Goal: Download file/media

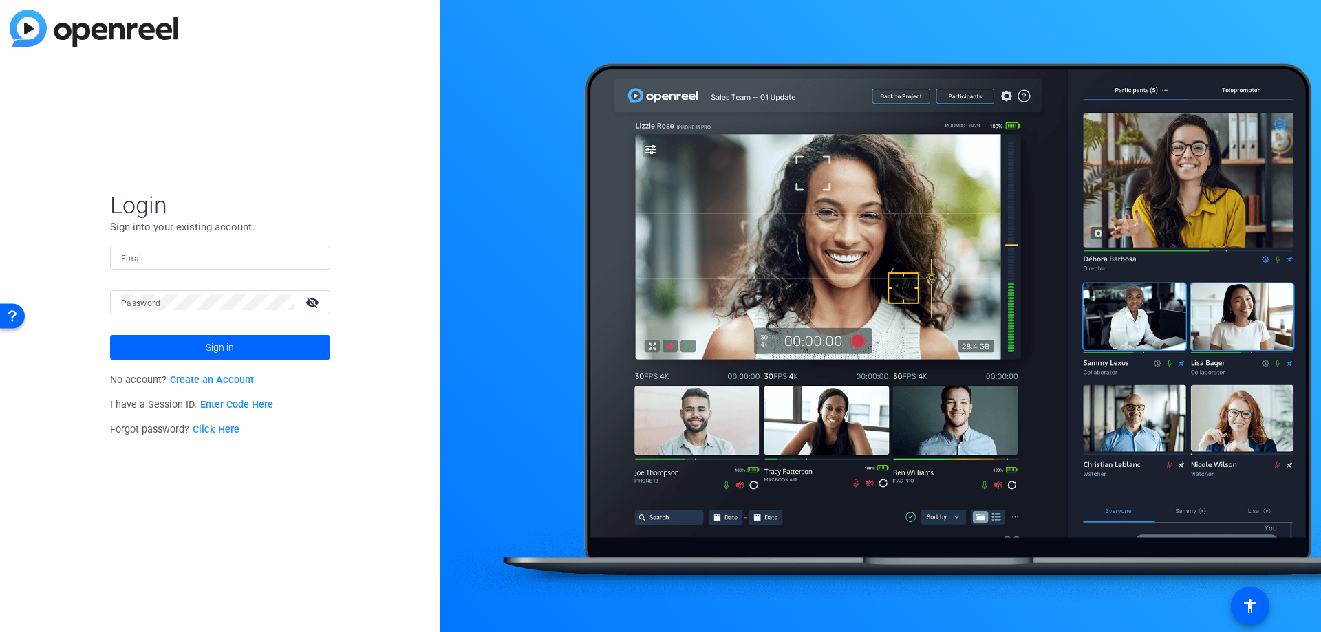
click at [184, 267] on div at bounding box center [220, 258] width 198 height 24
click at [182, 262] on input "Email" at bounding box center [220, 257] width 198 height 17
type input "[PERSON_NAME][EMAIL_ADDRESS][PERSON_NAME][DOMAIN_NAME]"
click at [110, 335] on button "Sign in" at bounding box center [220, 347] width 220 height 25
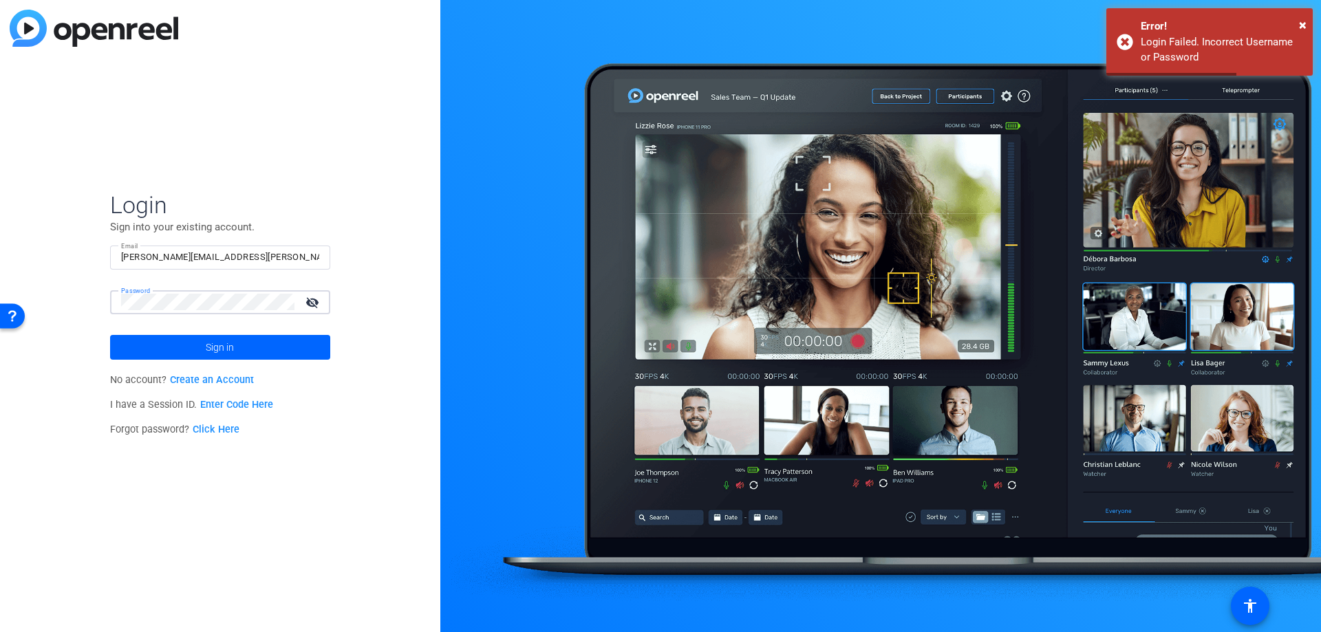
click at [0, 302] on html "Accessibility Screen-Reader Guide, Feedback, and Issue Reporting | New window L…" at bounding box center [660, 316] width 1321 height 632
click at [110, 335] on button "Sign in" at bounding box center [220, 347] width 220 height 25
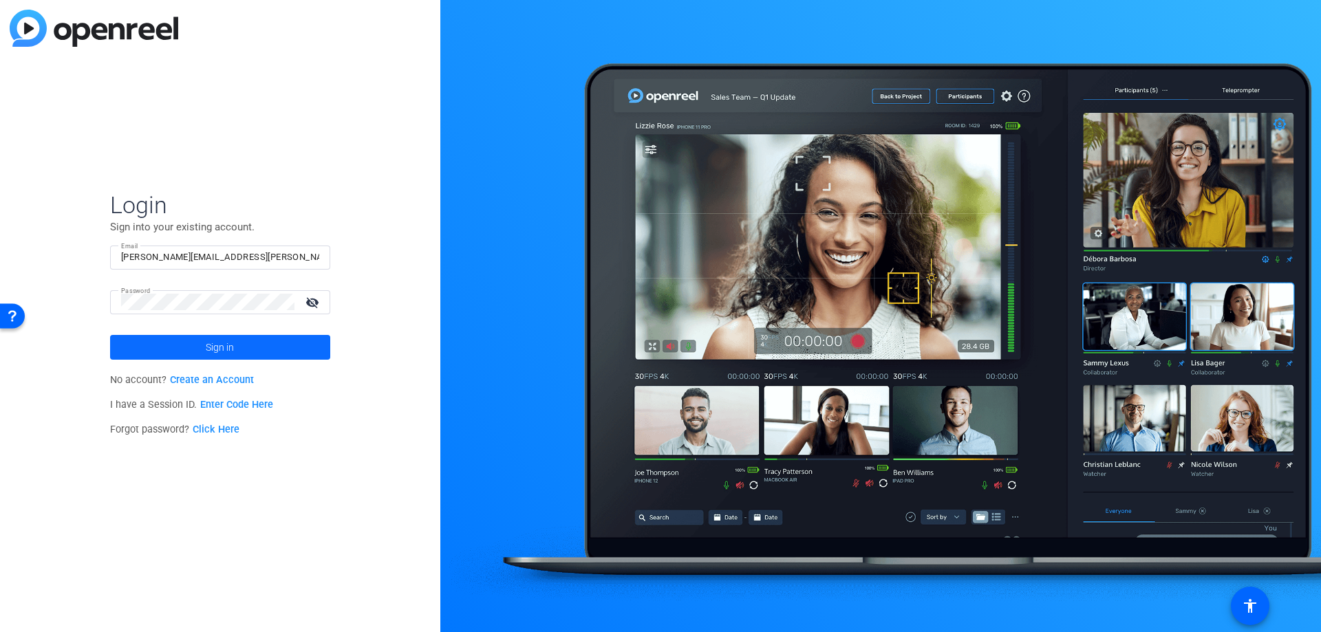
click at [175, 336] on span at bounding box center [220, 347] width 220 height 33
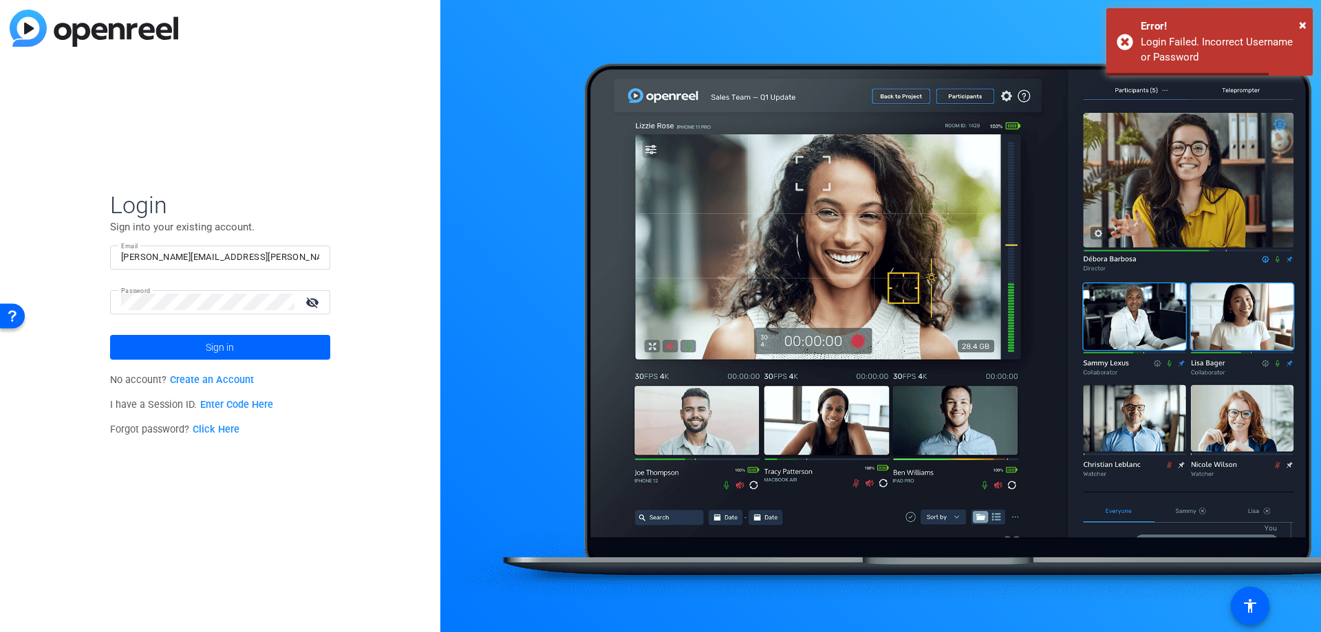
click at [3, 295] on div "Login Sign into your existing account. Email [PERSON_NAME][EMAIL_ADDRESS][PERSO…" at bounding box center [220, 316] width 440 height 632
click at [110, 335] on button "Sign in" at bounding box center [220, 347] width 220 height 25
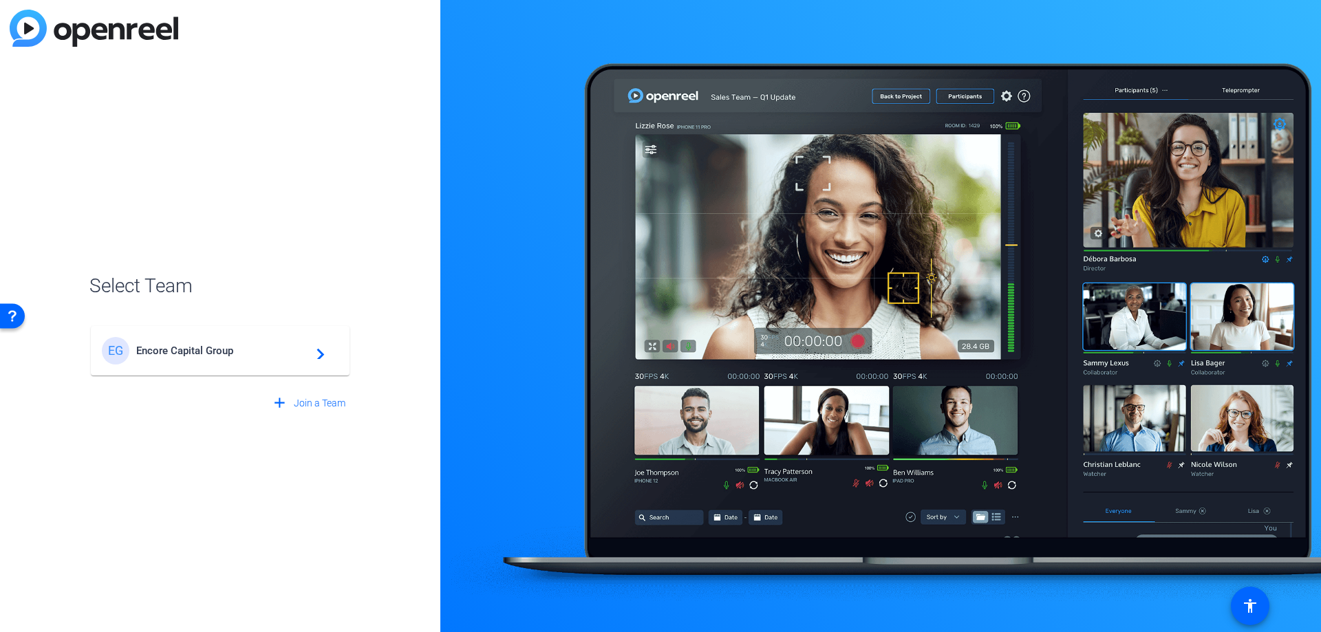
click at [297, 335] on mat-card-content "EG Encore Capital Group navigate_next" at bounding box center [220, 351] width 259 height 50
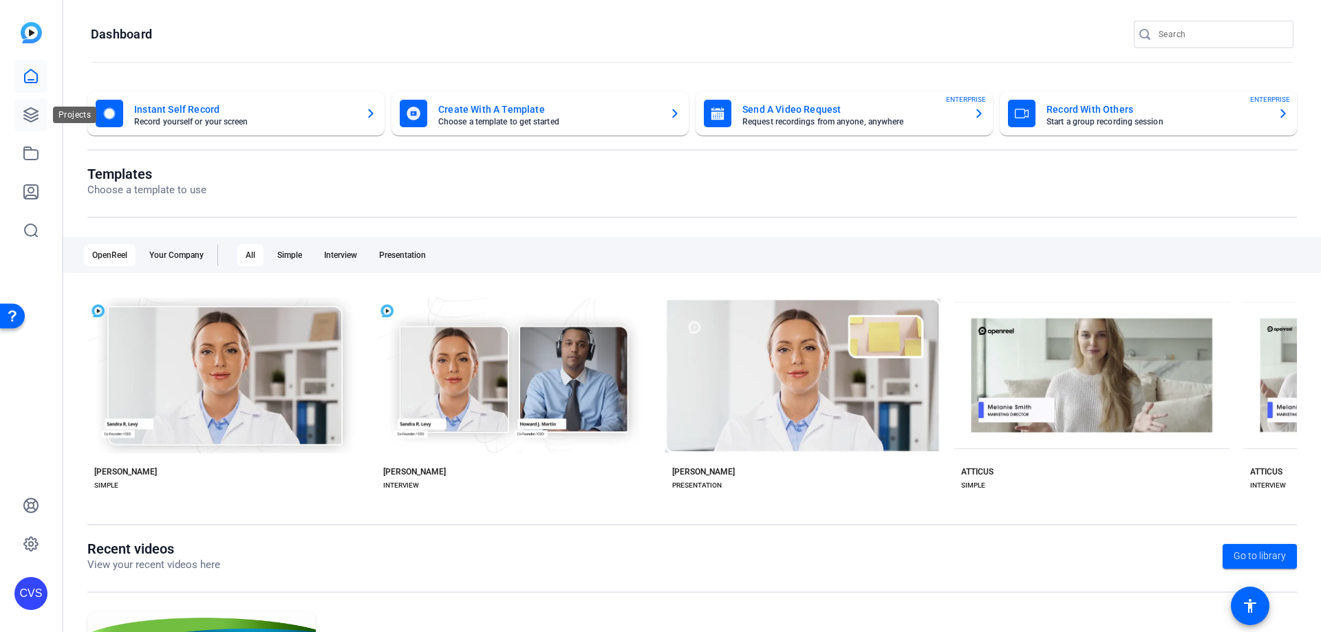
click at [39, 122] on link at bounding box center [30, 114] width 33 height 33
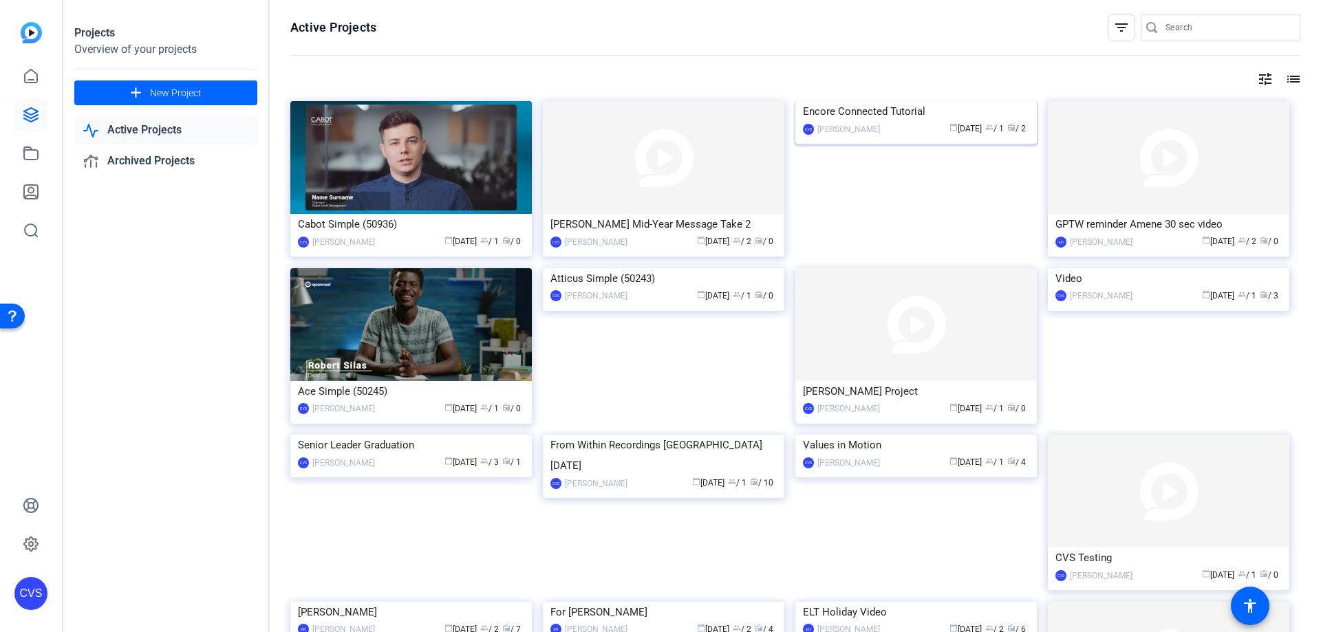
click at [932, 122] on div "Encore Connected Tutorial" at bounding box center [916, 111] width 226 height 21
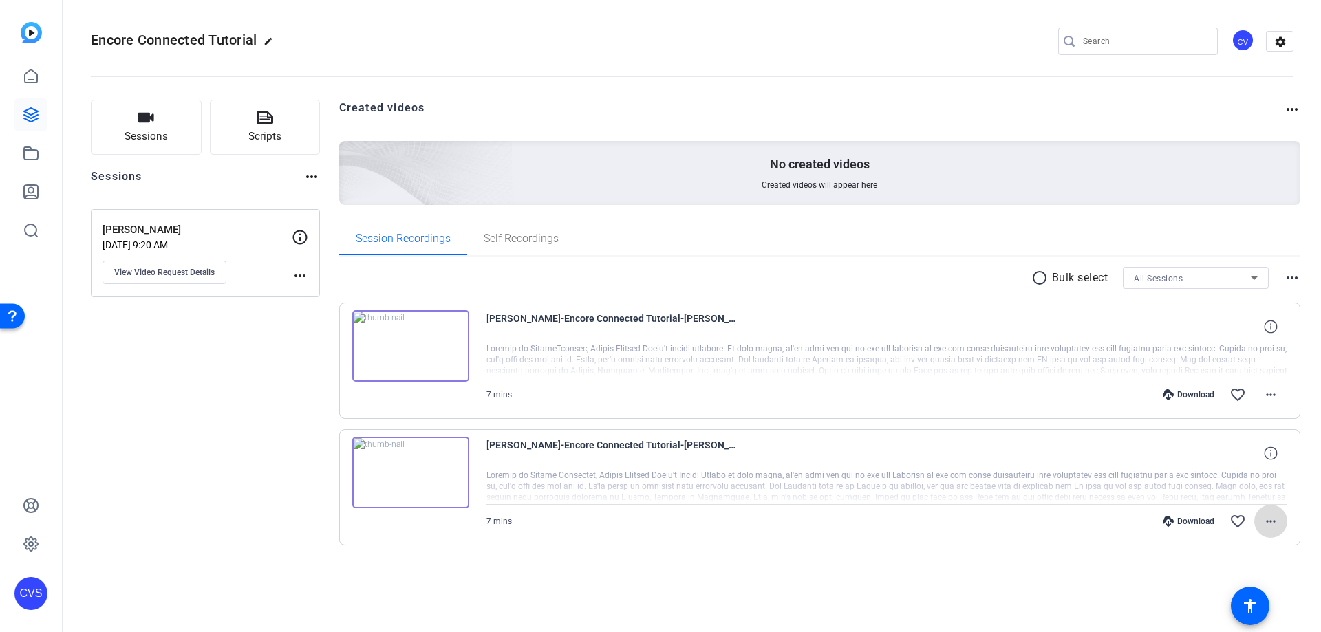
click at [1278, 524] on mat-icon "more_horiz" at bounding box center [1270, 521] width 17 height 17
click at [1247, 455] on span "Download Transcript" at bounding box center [1235, 459] width 83 height 17
click at [1270, 399] on mat-icon "more_horiz" at bounding box center [1270, 395] width 17 height 17
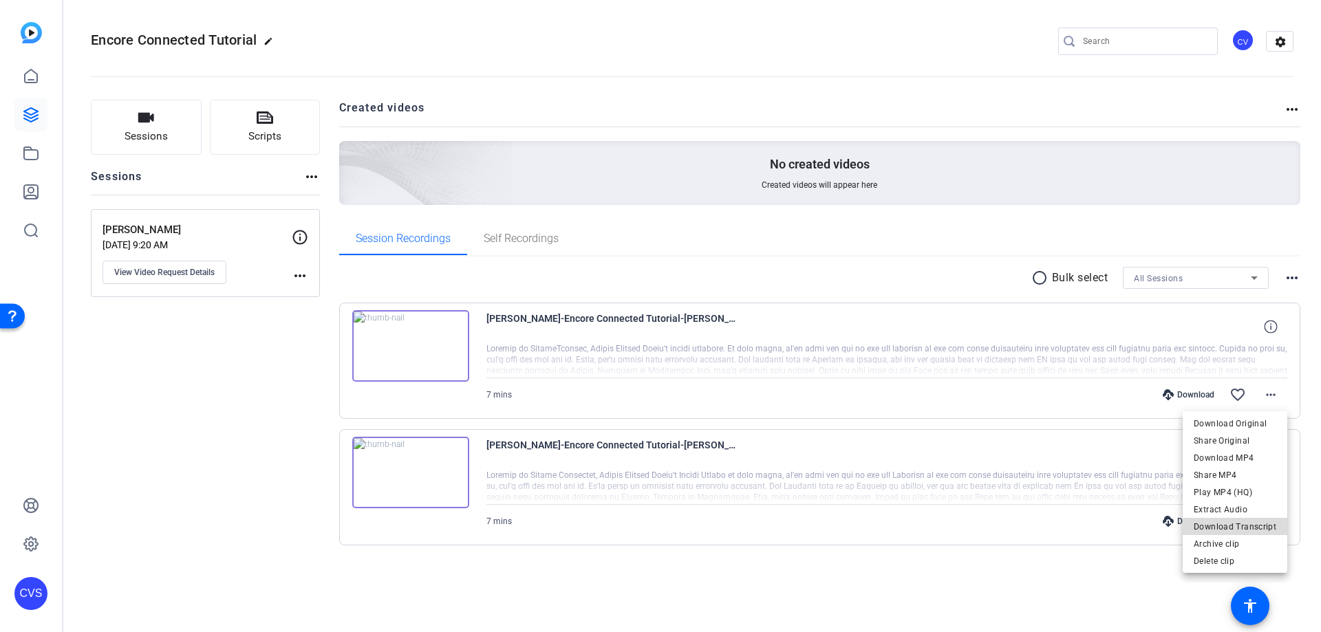
click at [1251, 521] on span "Download Transcript" at bounding box center [1235, 527] width 83 height 17
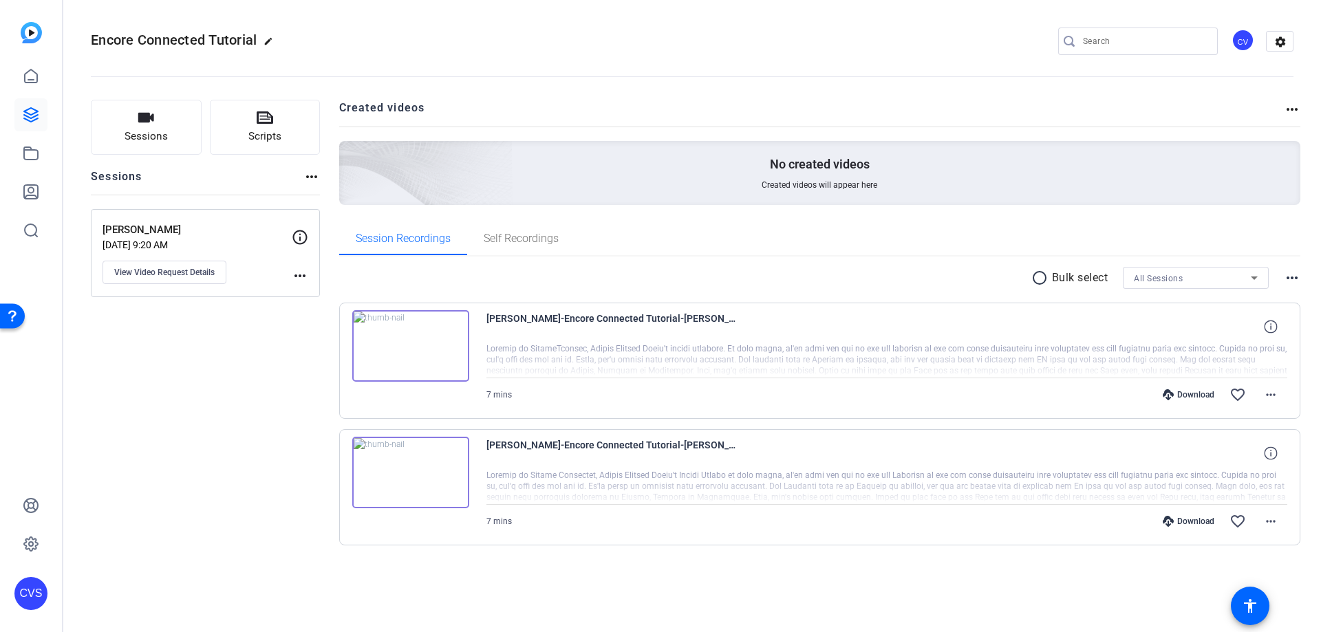
click at [410, 346] on img at bounding box center [410, 346] width 117 height 72
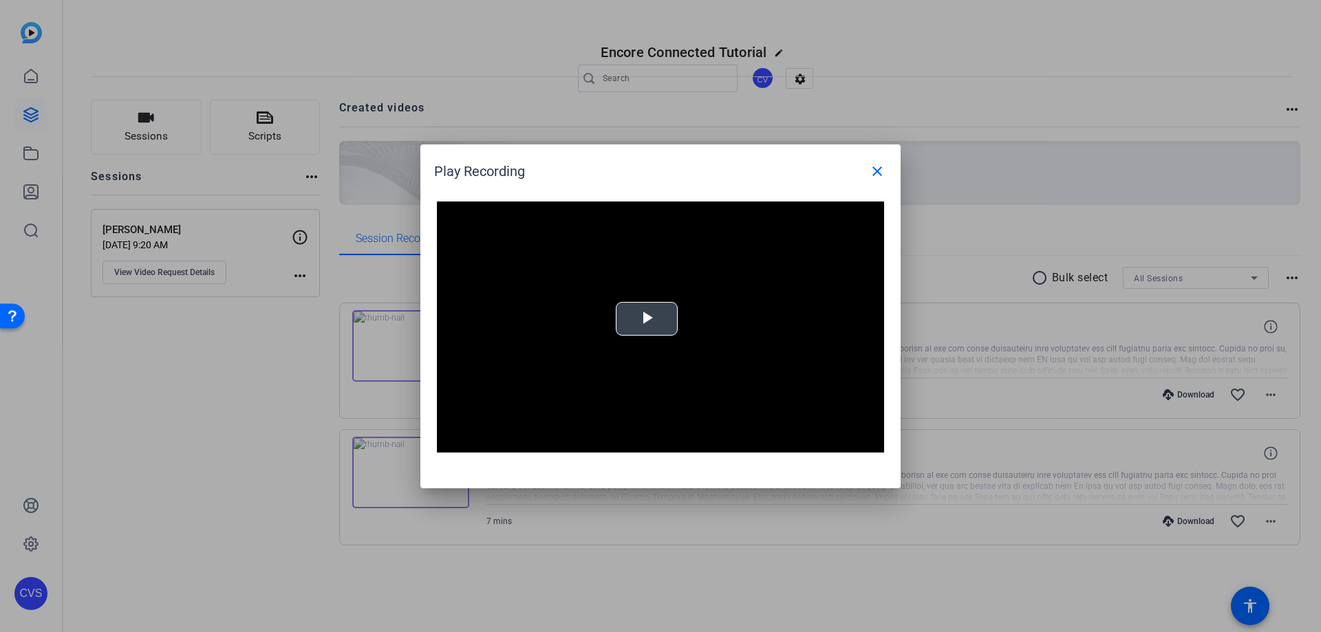
click at [647, 319] on span "Video Player" at bounding box center [647, 319] width 0 height 0
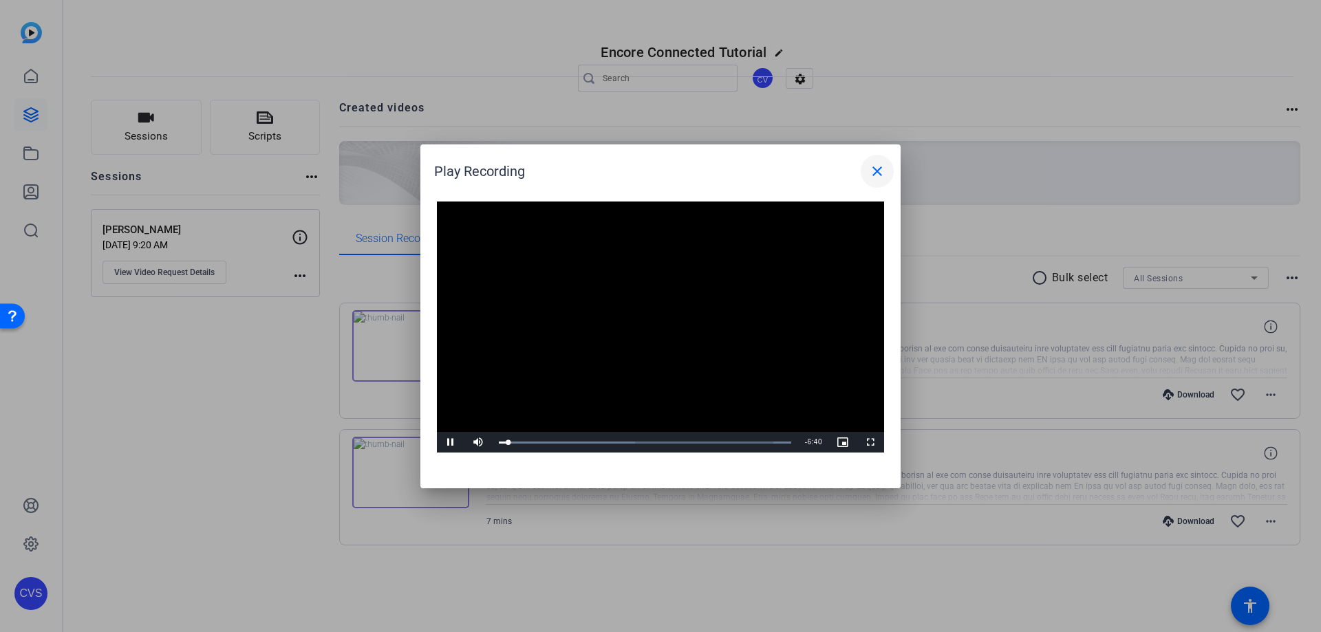
click at [876, 172] on mat-icon "close" at bounding box center [877, 171] width 17 height 17
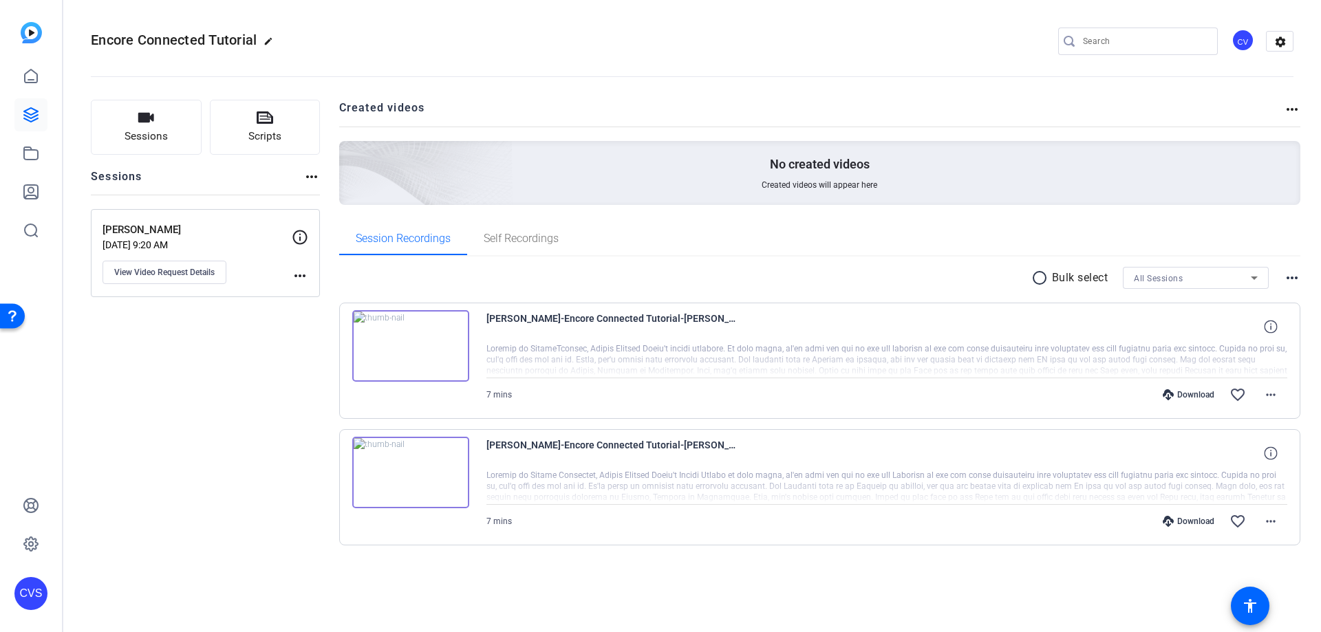
click at [411, 473] on img at bounding box center [410, 473] width 117 height 72
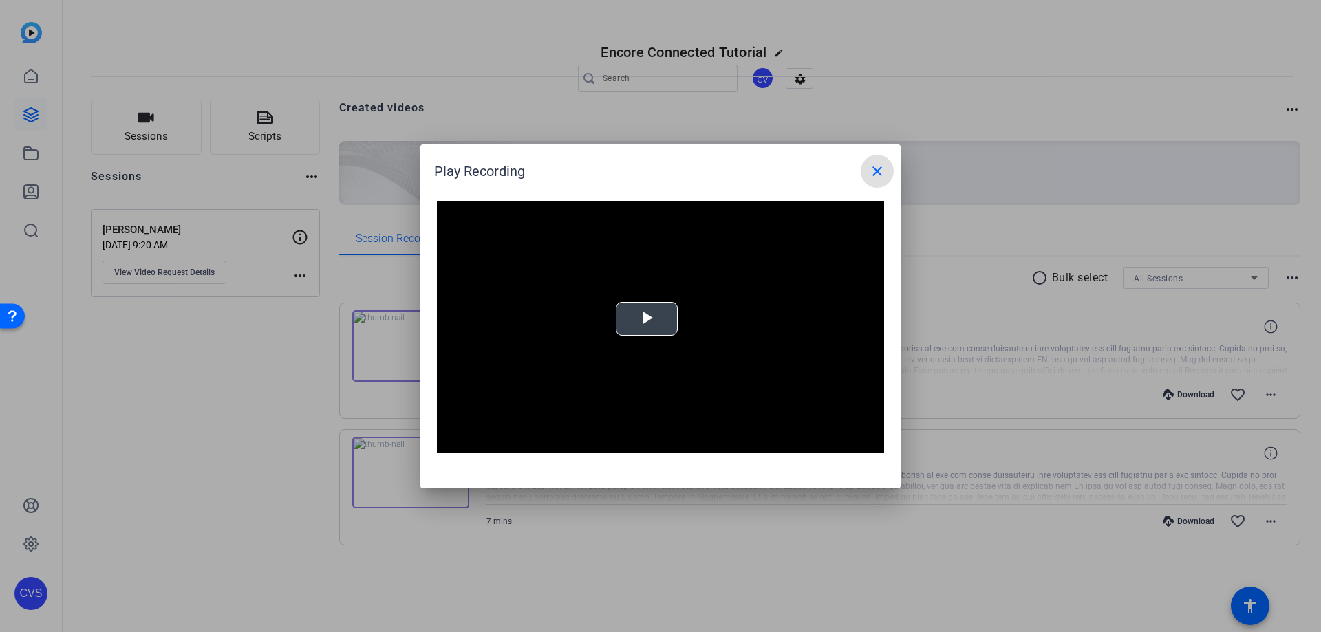
click at [647, 319] on span "Video Player" at bounding box center [647, 319] width 0 height 0
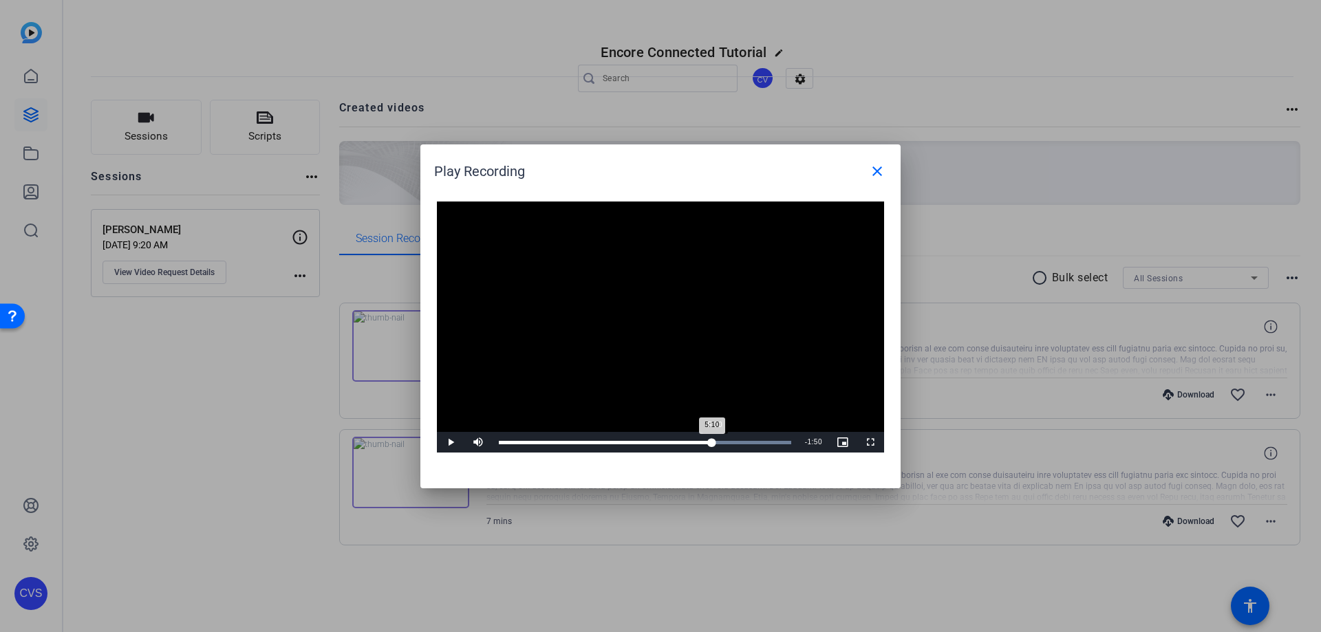
drag, startPoint x: 514, startPoint y: 442, endPoint x: 714, endPoint y: 438, distance: 200.3
click at [714, 441] on div "Loaded : 100.00% 5:10 5:10" at bounding box center [645, 442] width 292 height 3
click at [630, 440] on div "Loaded : 100.00% 3:08 5:11" at bounding box center [645, 442] width 306 height 21
click at [649, 443] on div "Loaded : 100.00% 3:35 3:10" at bounding box center [645, 442] width 292 height 3
click at [663, 442] on div "Loaded : 100.00% 3:56 3:36" at bounding box center [645, 442] width 292 height 3
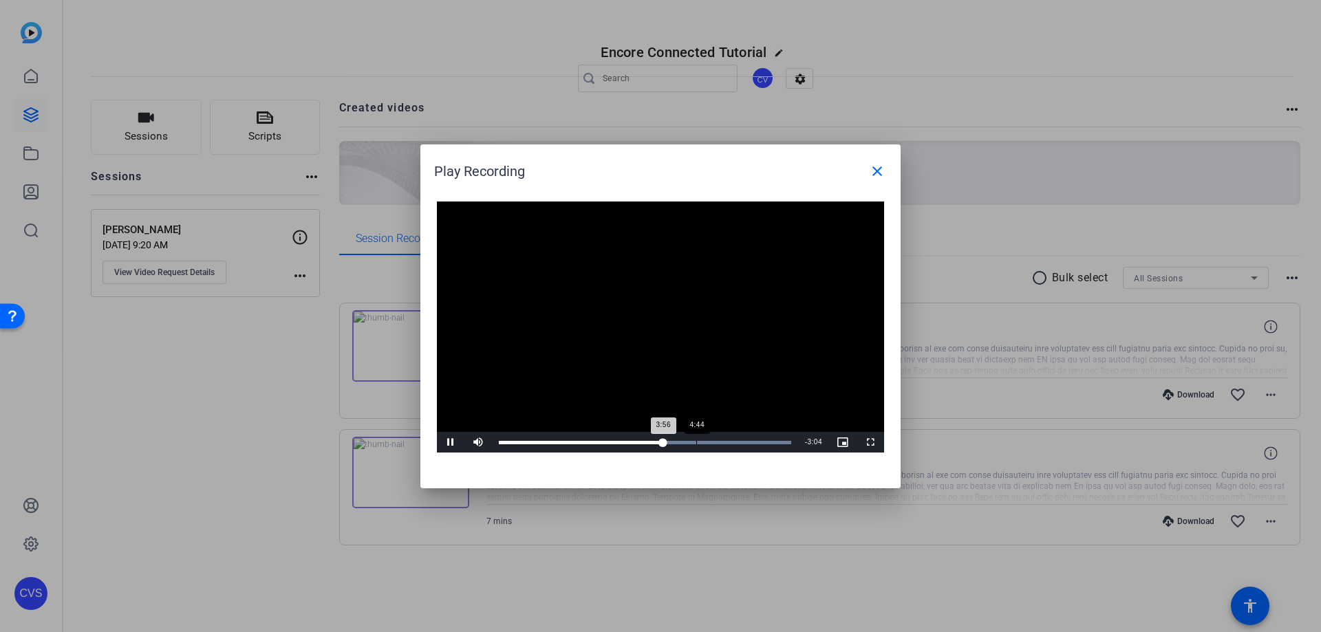
click at [696, 443] on div "Loaded : 100.00% 4:44 3:56" at bounding box center [645, 442] width 292 height 3
click at [717, 444] on div "Loaded : 100.00% 5:13 4:44" at bounding box center [645, 442] width 292 height 3
click at [738, 444] on div "Loaded : 100.00% 5:22 5:14" at bounding box center [645, 442] width 292 height 3
click at [764, 444] on div "Loaded : 100.00% 6:22 5:43" at bounding box center [645, 442] width 306 height 21
click at [784, 444] on div "Loaded : 100.00% 6:50 6:22" at bounding box center [645, 442] width 292 height 3
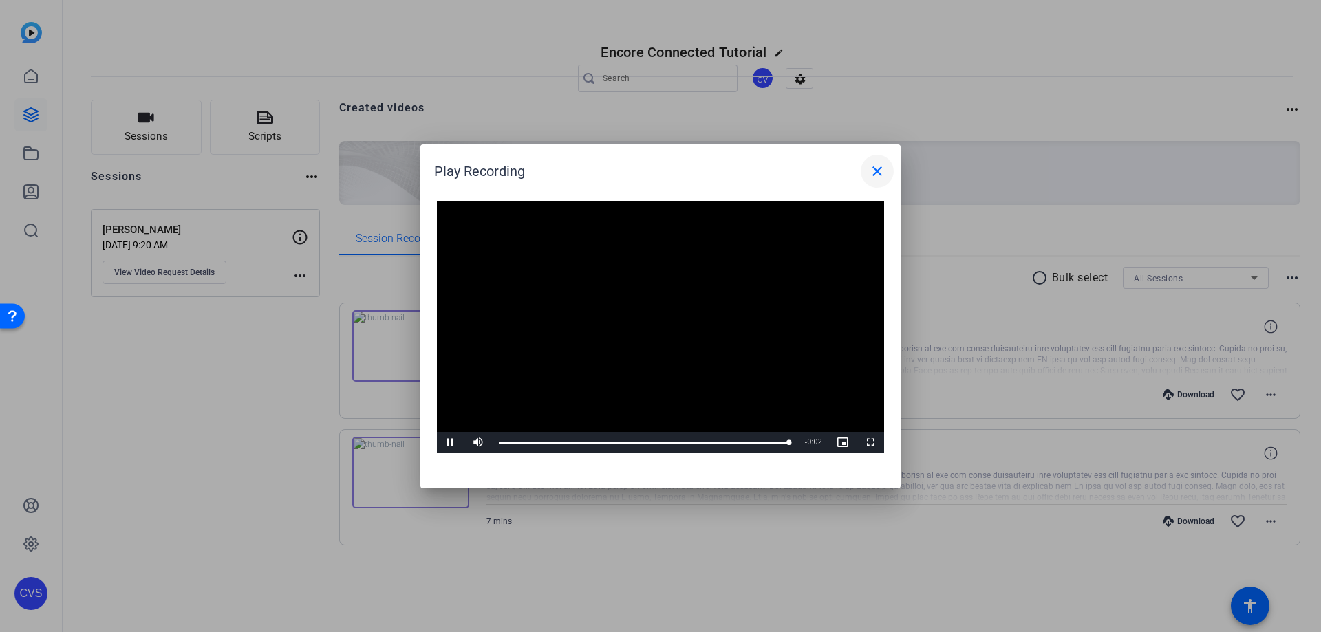
click at [883, 166] on mat-icon "close" at bounding box center [877, 171] width 17 height 17
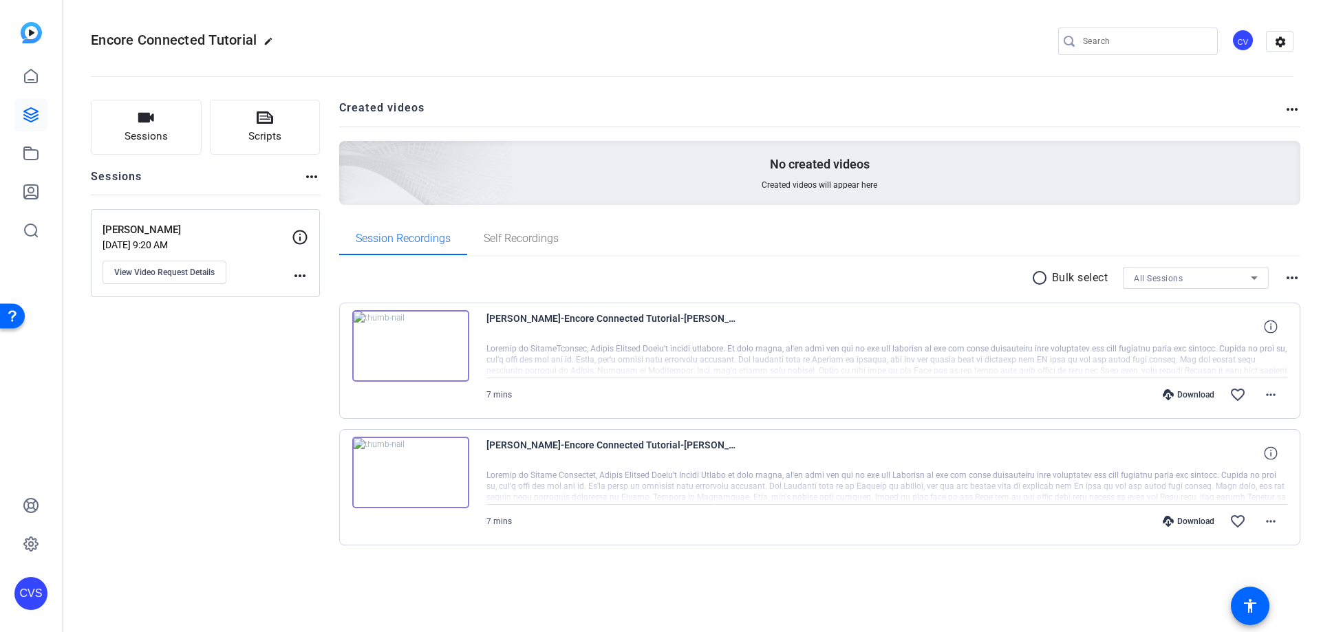
click at [409, 341] on img at bounding box center [410, 346] width 117 height 72
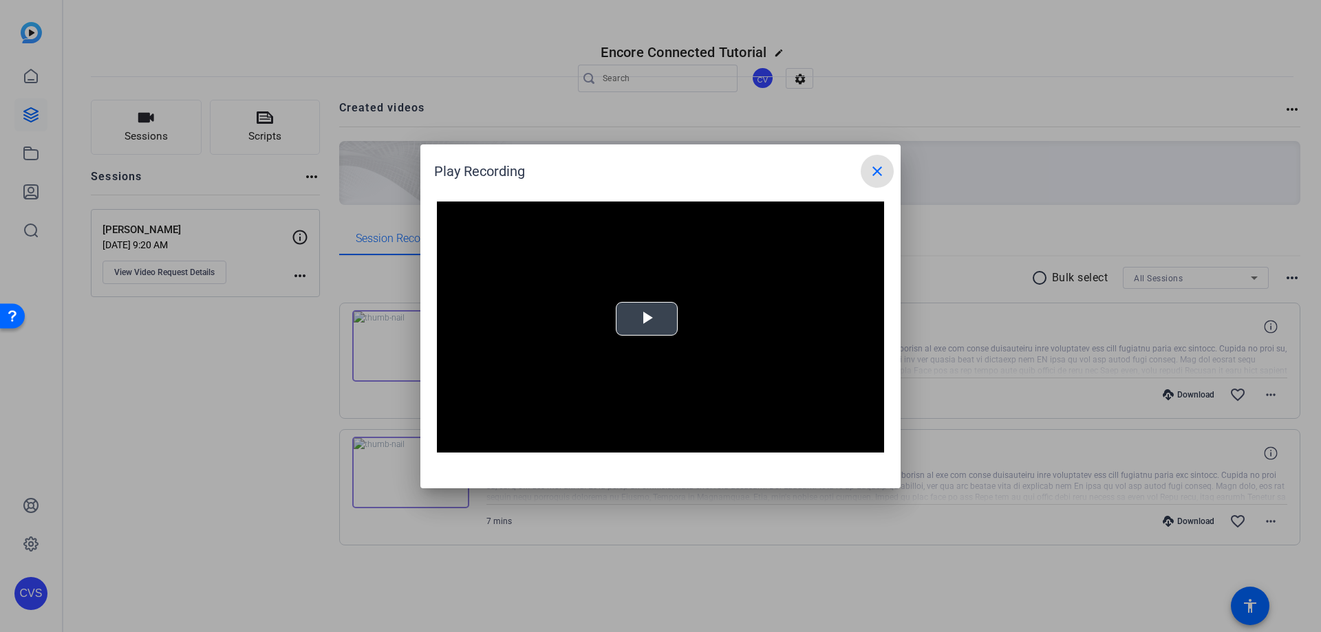
click at [647, 319] on span "Video Player" at bounding box center [647, 319] width 0 height 0
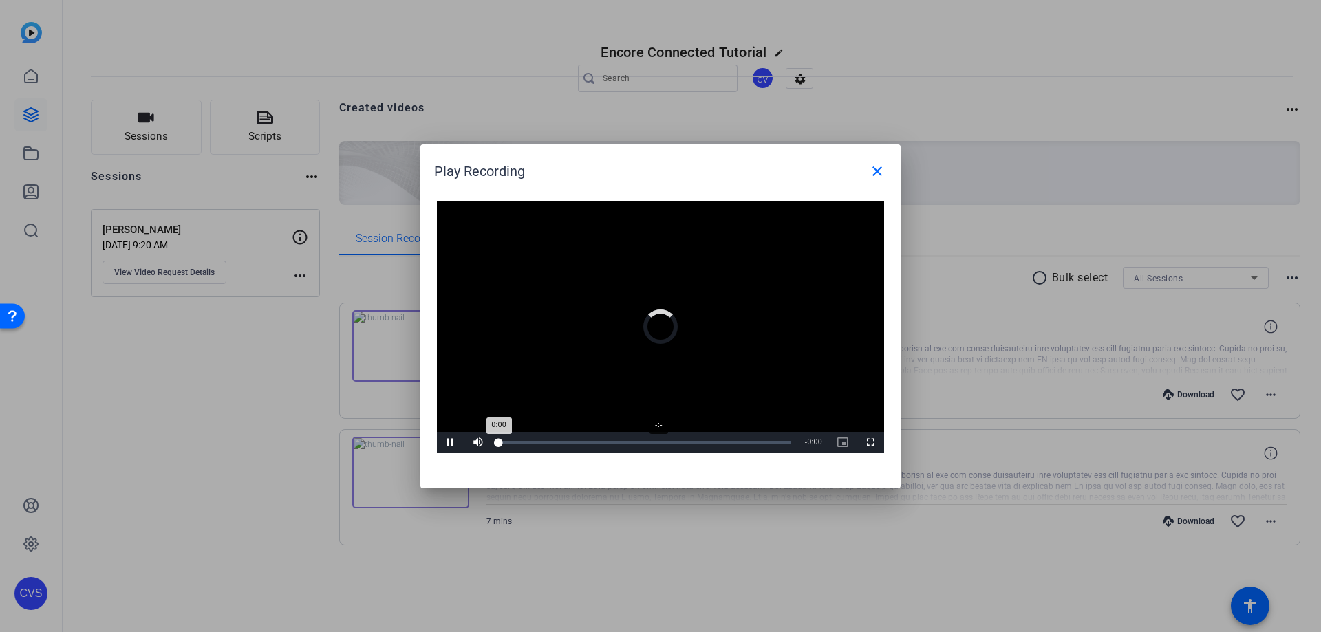
click at [658, 445] on div "Loaded : 0% -:- 0:00" at bounding box center [645, 442] width 306 height 21
click at [665, 445] on div "Loaded : 100.00% 3:54 0:00" at bounding box center [645, 442] width 306 height 21
click at [687, 446] on div "Loaded : 100.00% 4:25 3:57" at bounding box center [645, 442] width 306 height 21
click at [709, 444] on div "Loaded : 100.00% 4:57 4:25" at bounding box center [645, 442] width 292 height 3
click at [739, 441] on div "Loaded : 100.00% 5:39 4:57" at bounding box center [645, 442] width 292 height 3
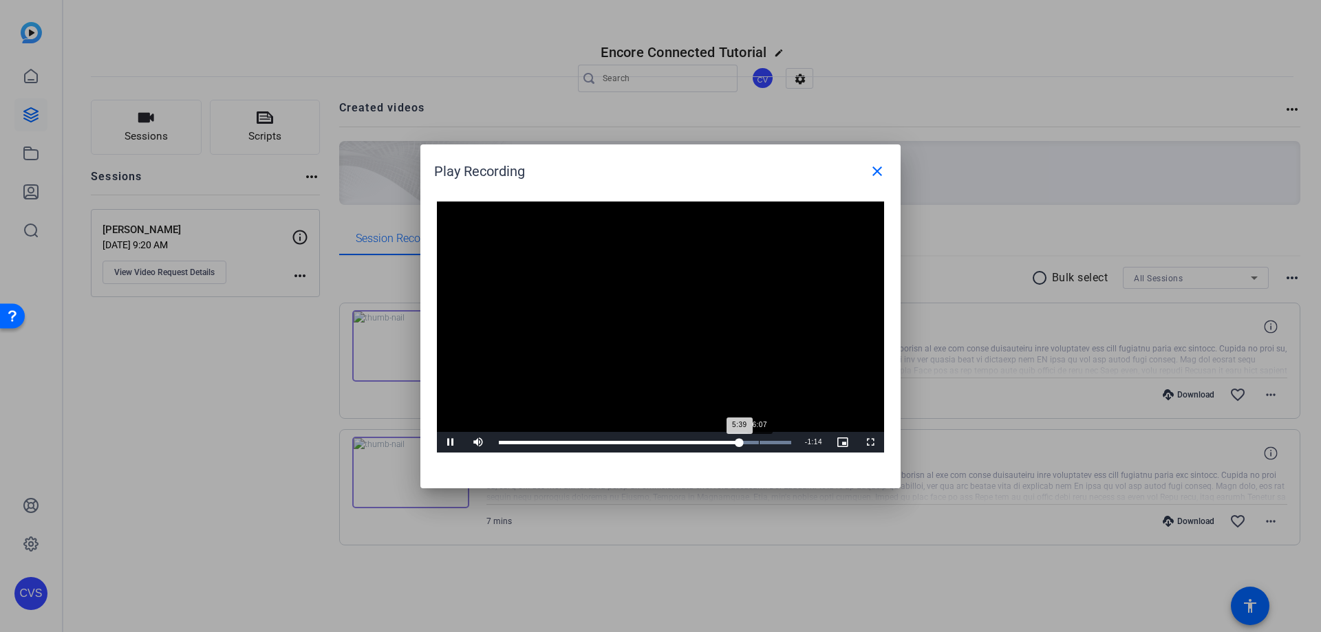
click at [759, 444] on div "6:07" at bounding box center [759, 442] width 1 height 3
click at [778, 448] on div "Loaded : 100.00% 6:34 6:09" at bounding box center [645, 442] width 306 height 21
click at [786, 447] on div "Loaded : 100.00% 6:45 6:36" at bounding box center [645, 442] width 306 height 21
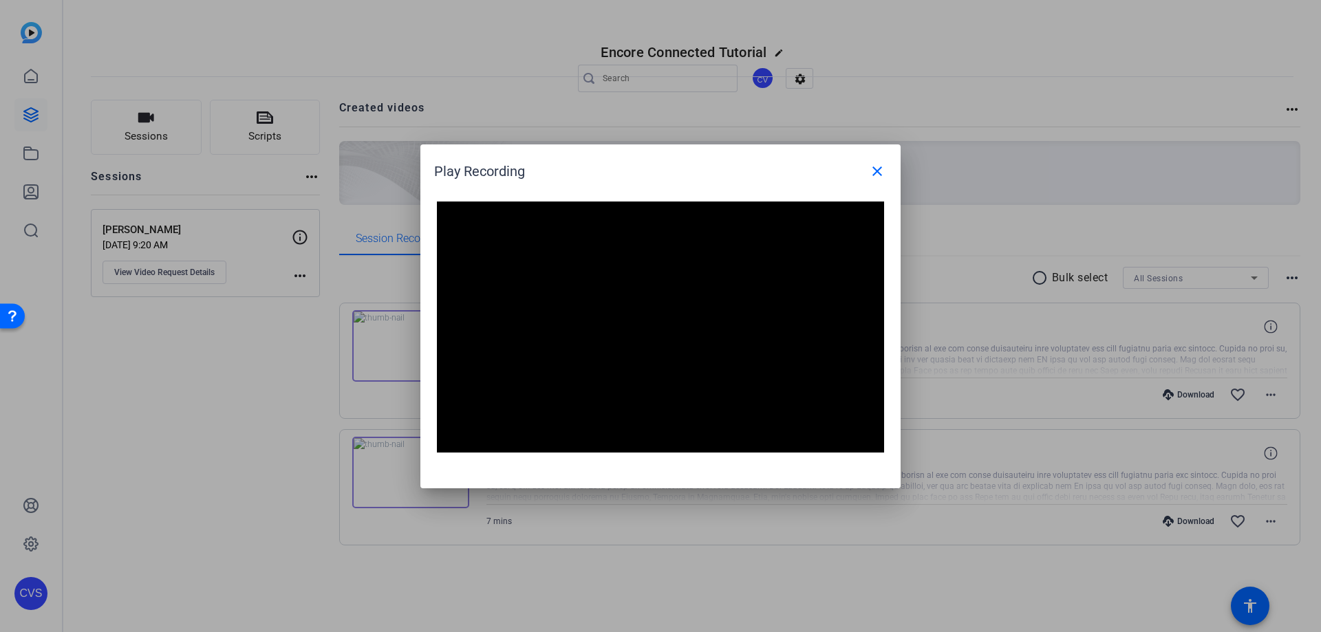
click at [118, 482] on div at bounding box center [660, 316] width 1321 height 632
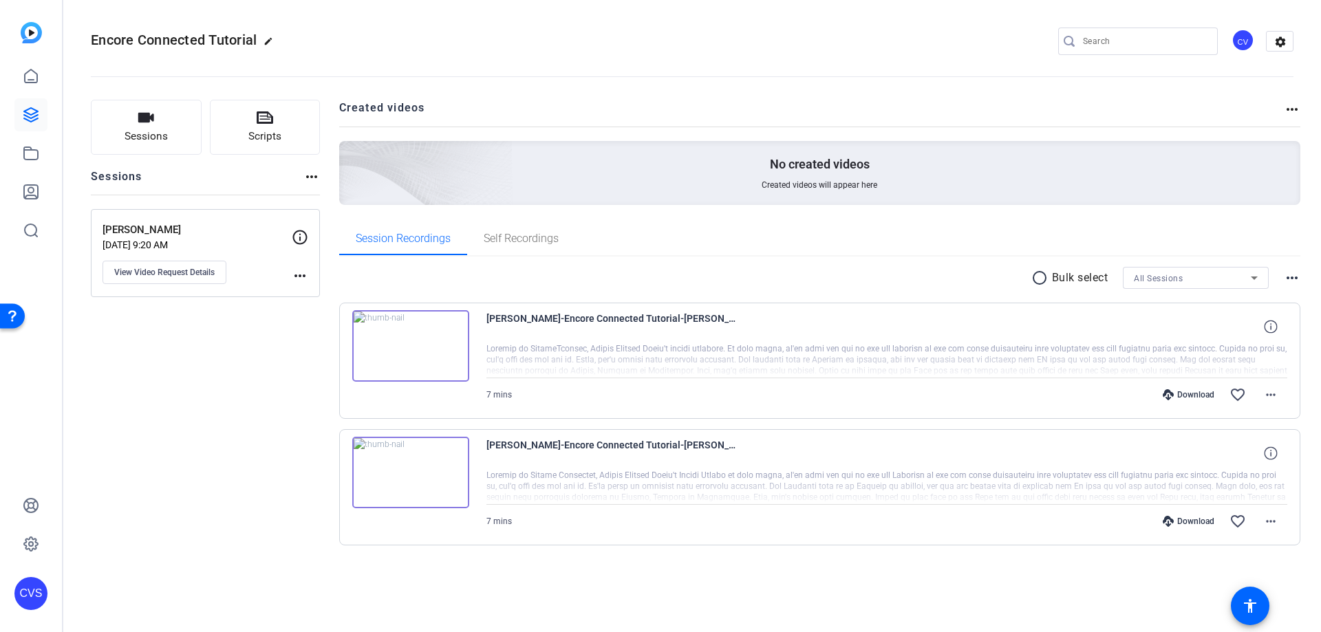
click at [1204, 396] on div "Download" at bounding box center [1188, 394] width 65 height 11
click at [1179, 400] on div "Download" at bounding box center [1188, 394] width 65 height 11
click at [1280, 387] on span at bounding box center [1270, 394] width 33 height 33
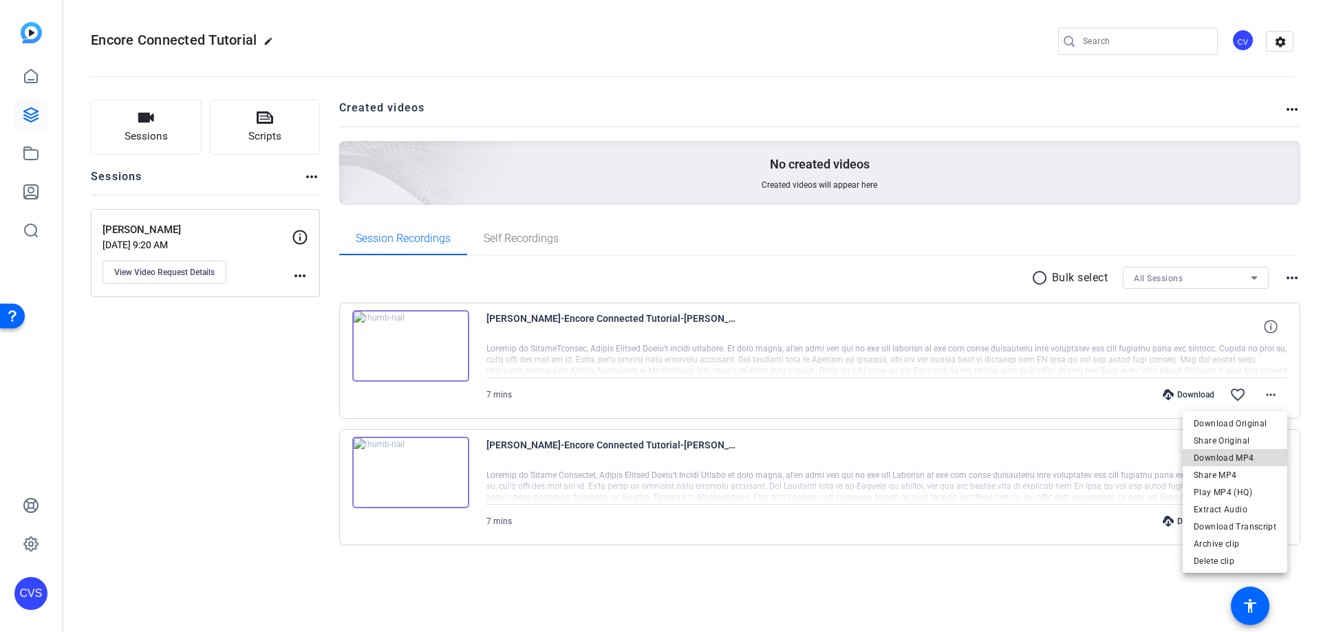
click at [1252, 462] on span "Download MP4" at bounding box center [1235, 458] width 83 height 17
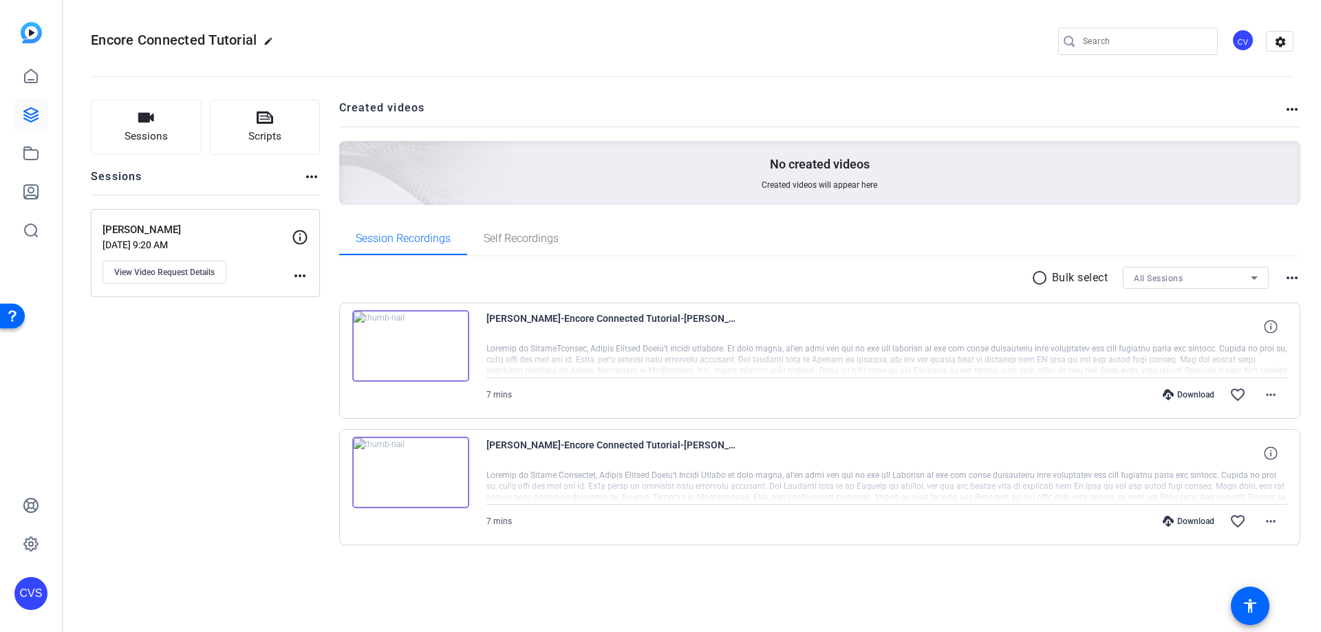
click at [385, 349] on img at bounding box center [410, 346] width 117 height 72
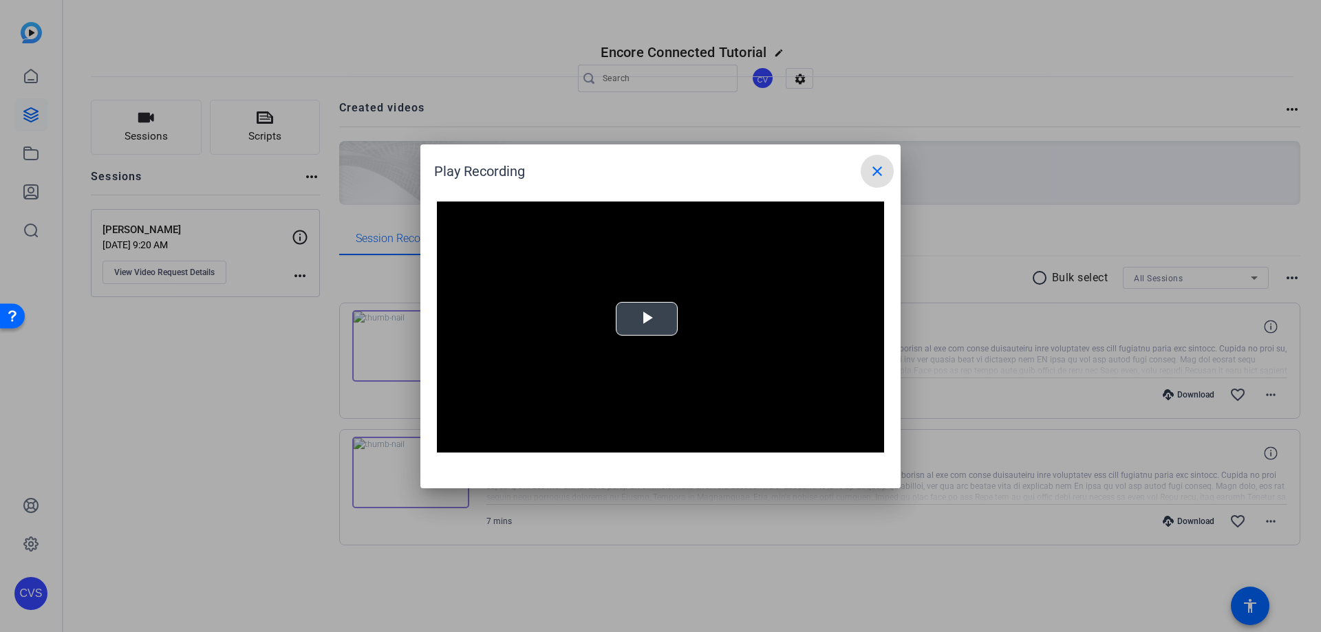
click at [647, 319] on span "Video Player" at bounding box center [647, 319] width 0 height 0
click at [436, 479] on div "Video Player is loading. Play Video Pause Mute Current Time 0:12 / Duration 6:5…" at bounding box center [660, 338] width 480 height 301
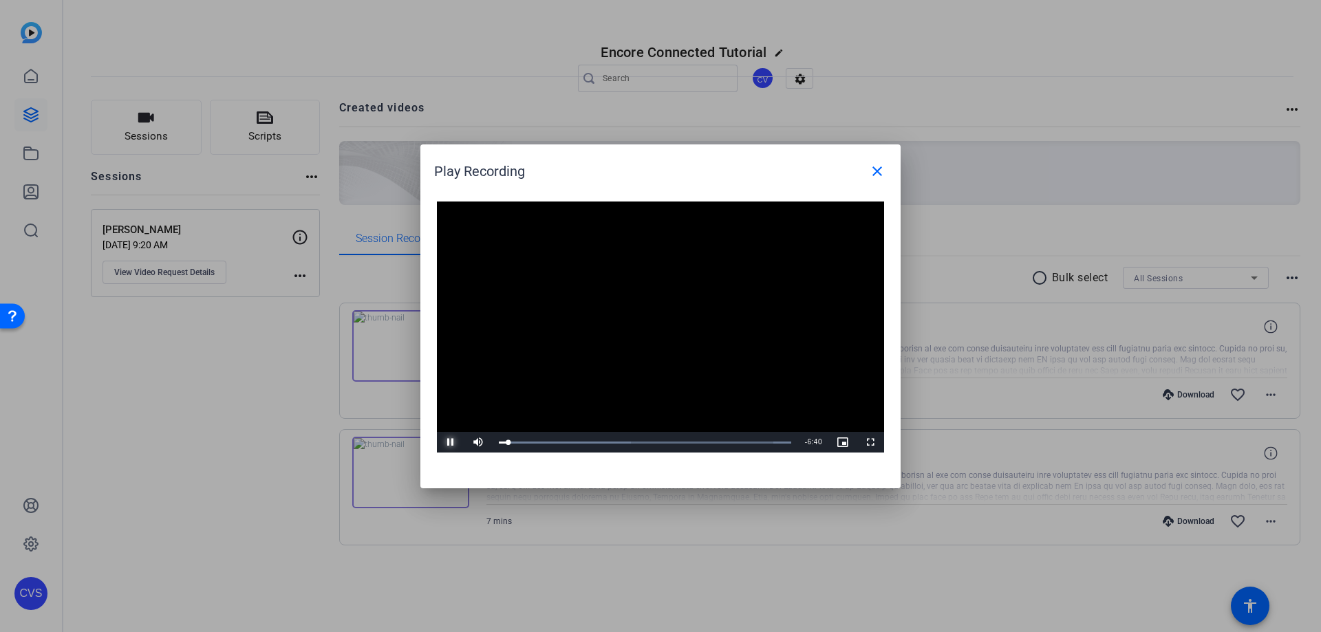
click at [453, 442] on span "Video Player" at bounding box center [451, 442] width 28 height 0
